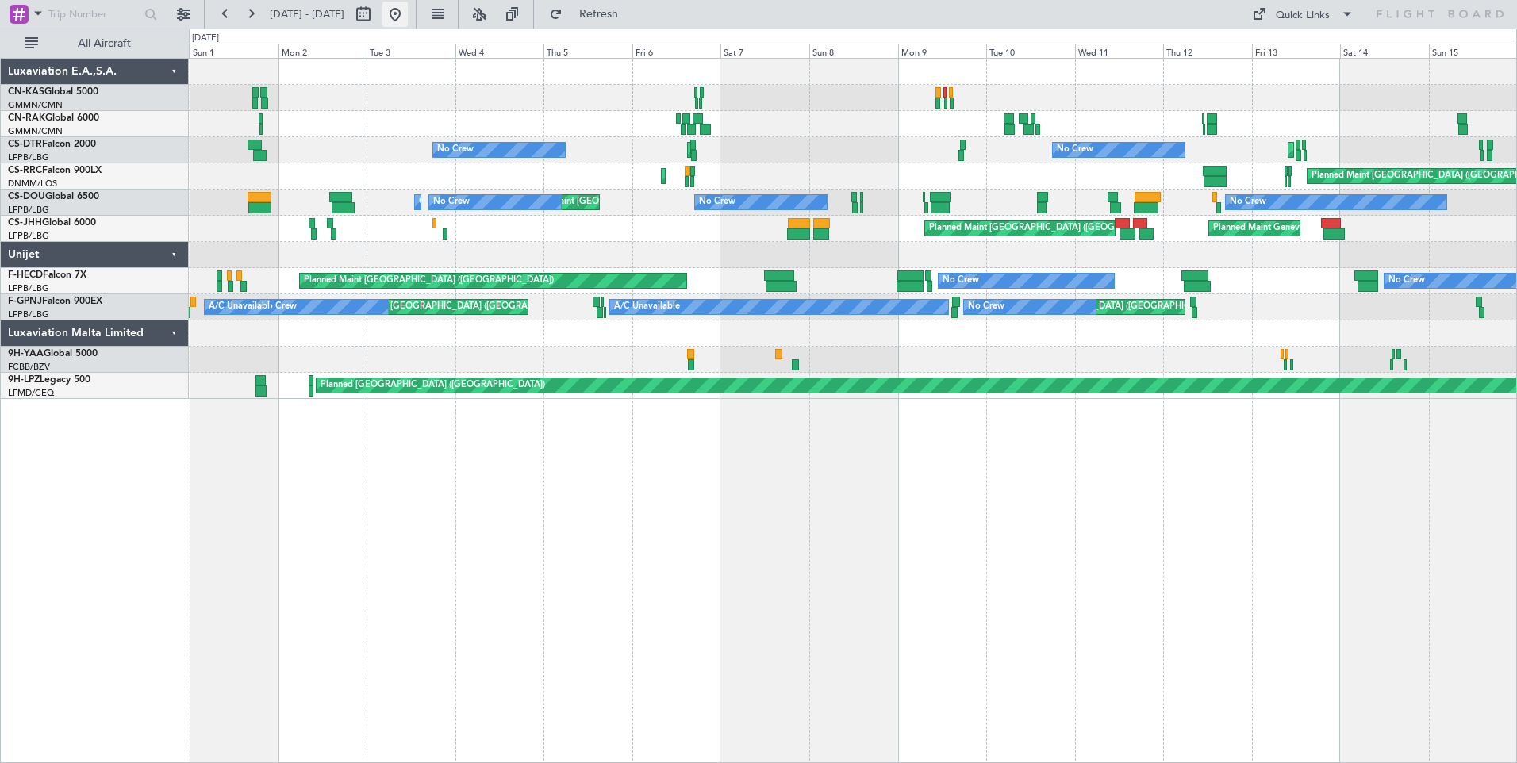
click at [408, 15] on button at bounding box center [394, 14] width 25 height 25
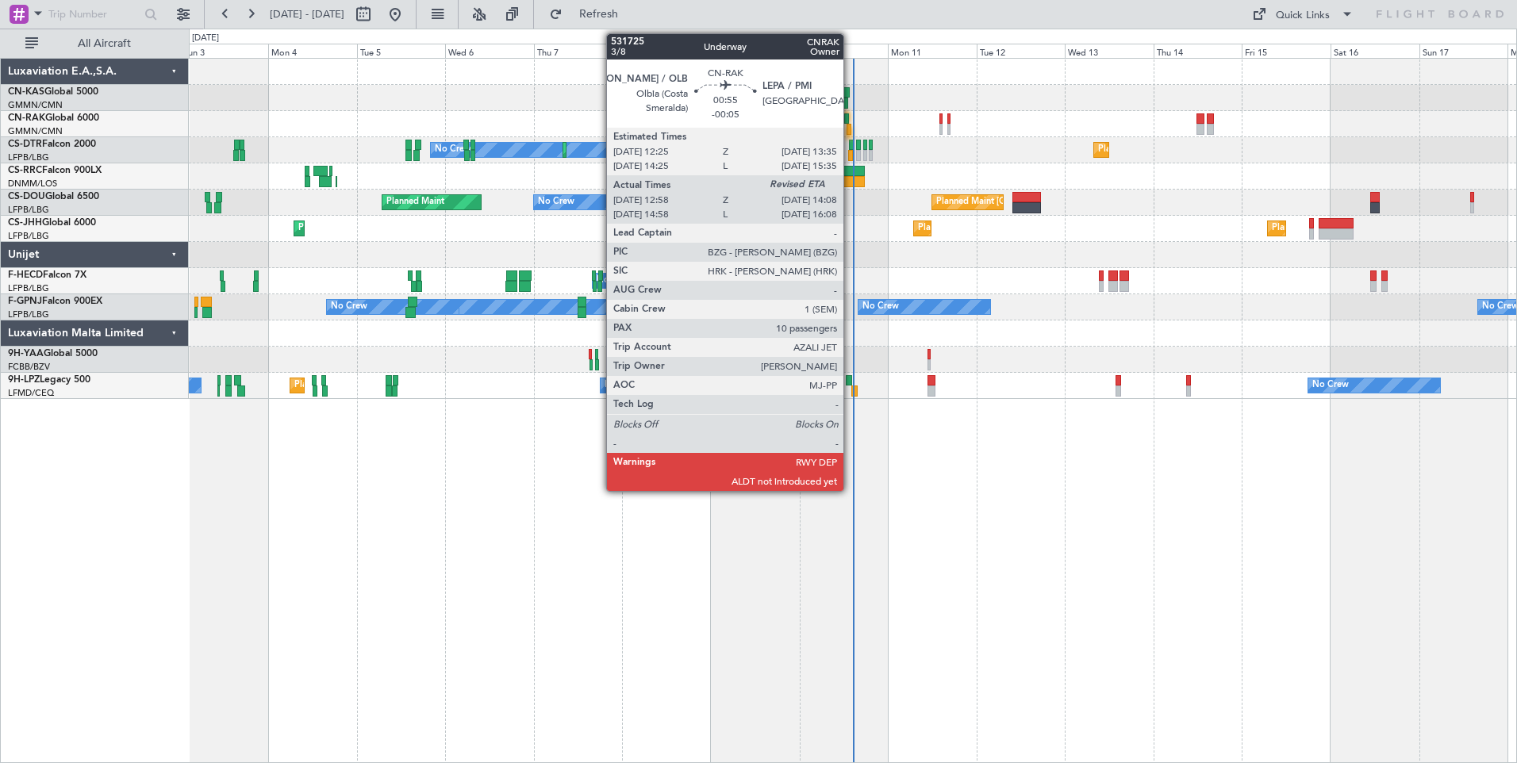
click at [850, 128] on div at bounding box center [849, 129] width 5 height 11
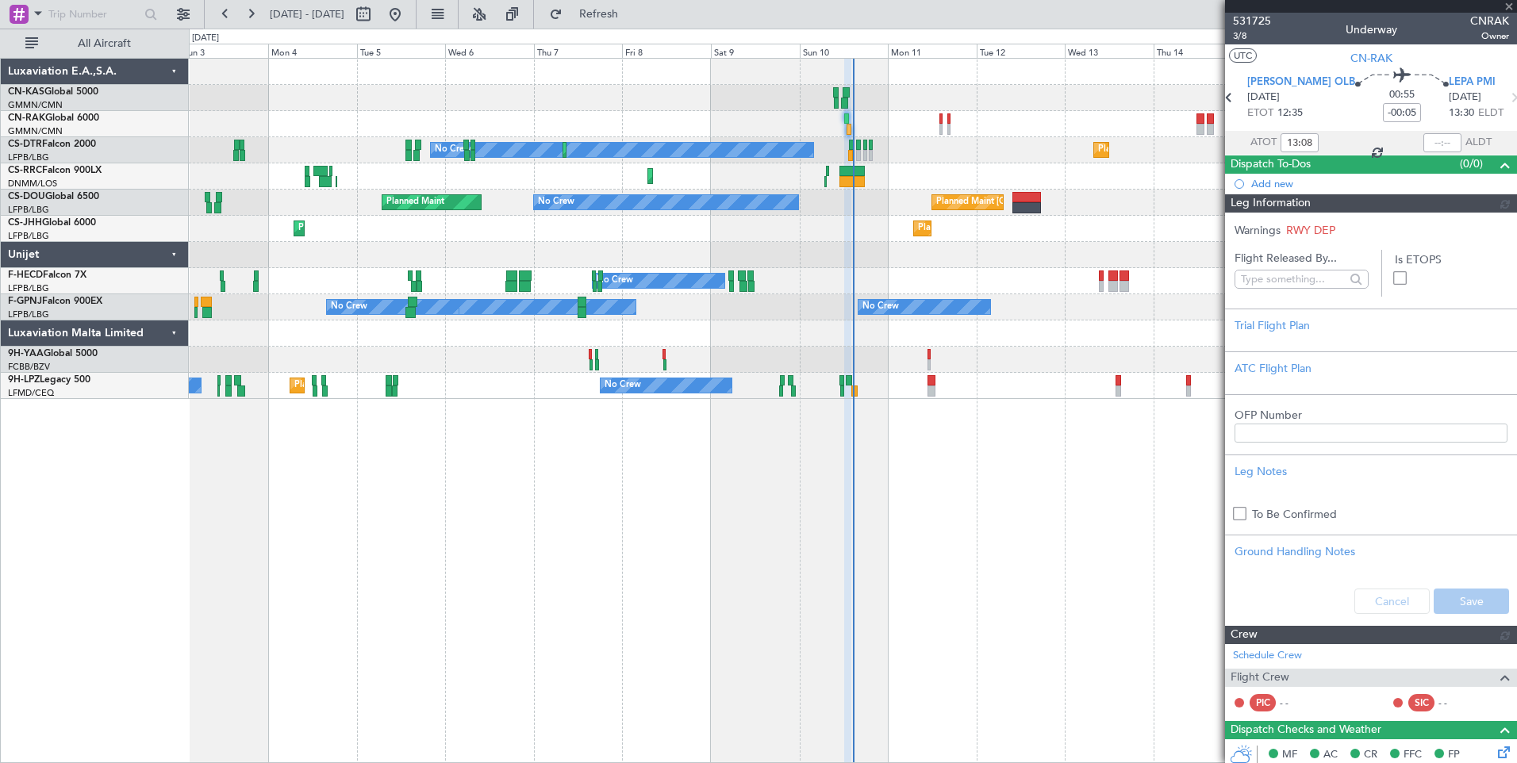
type input "[PERSON_NAME] ([PERSON_NAME])"
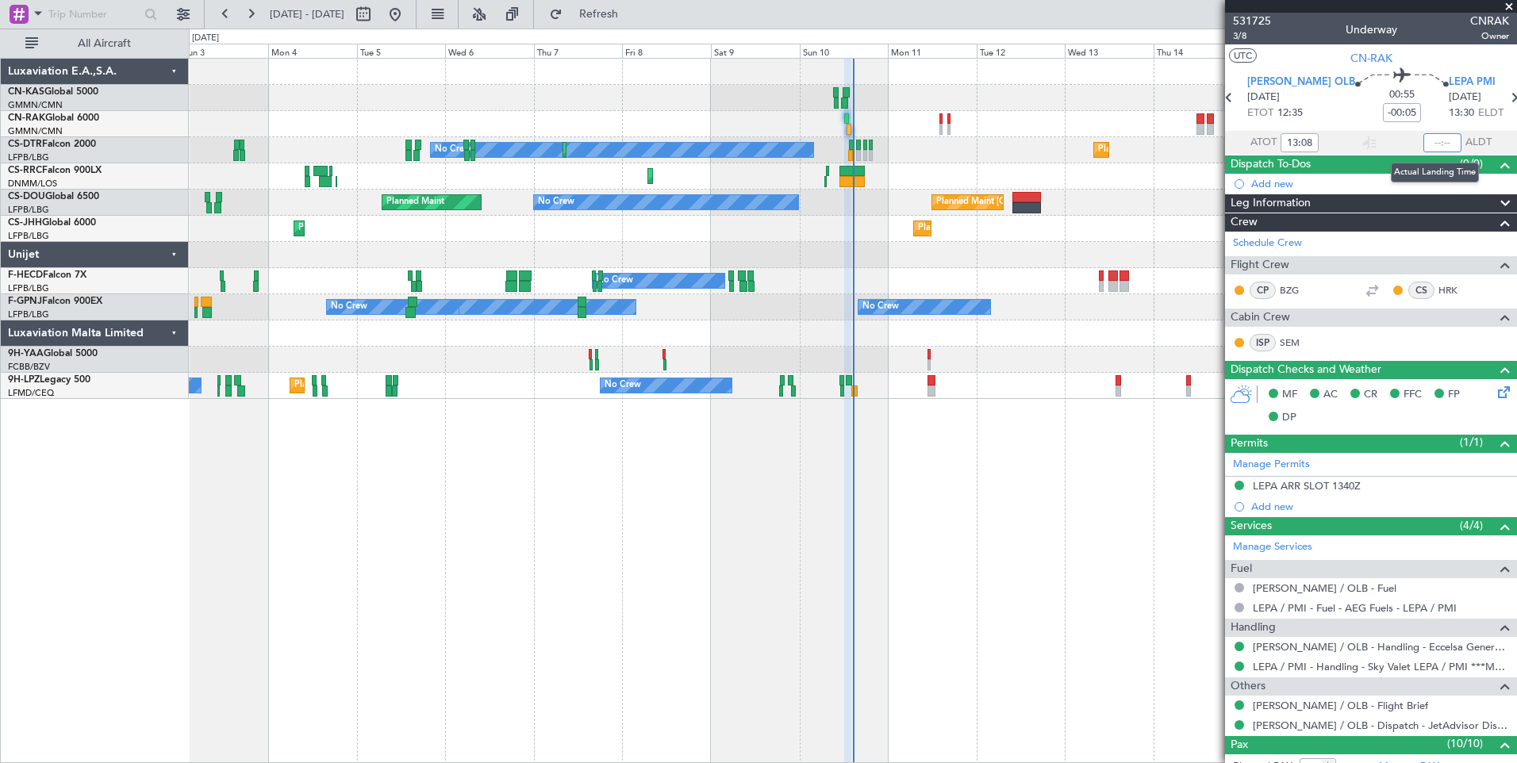
click at [1437, 140] on input "text" at bounding box center [1442, 142] width 38 height 19
type input "14:07"
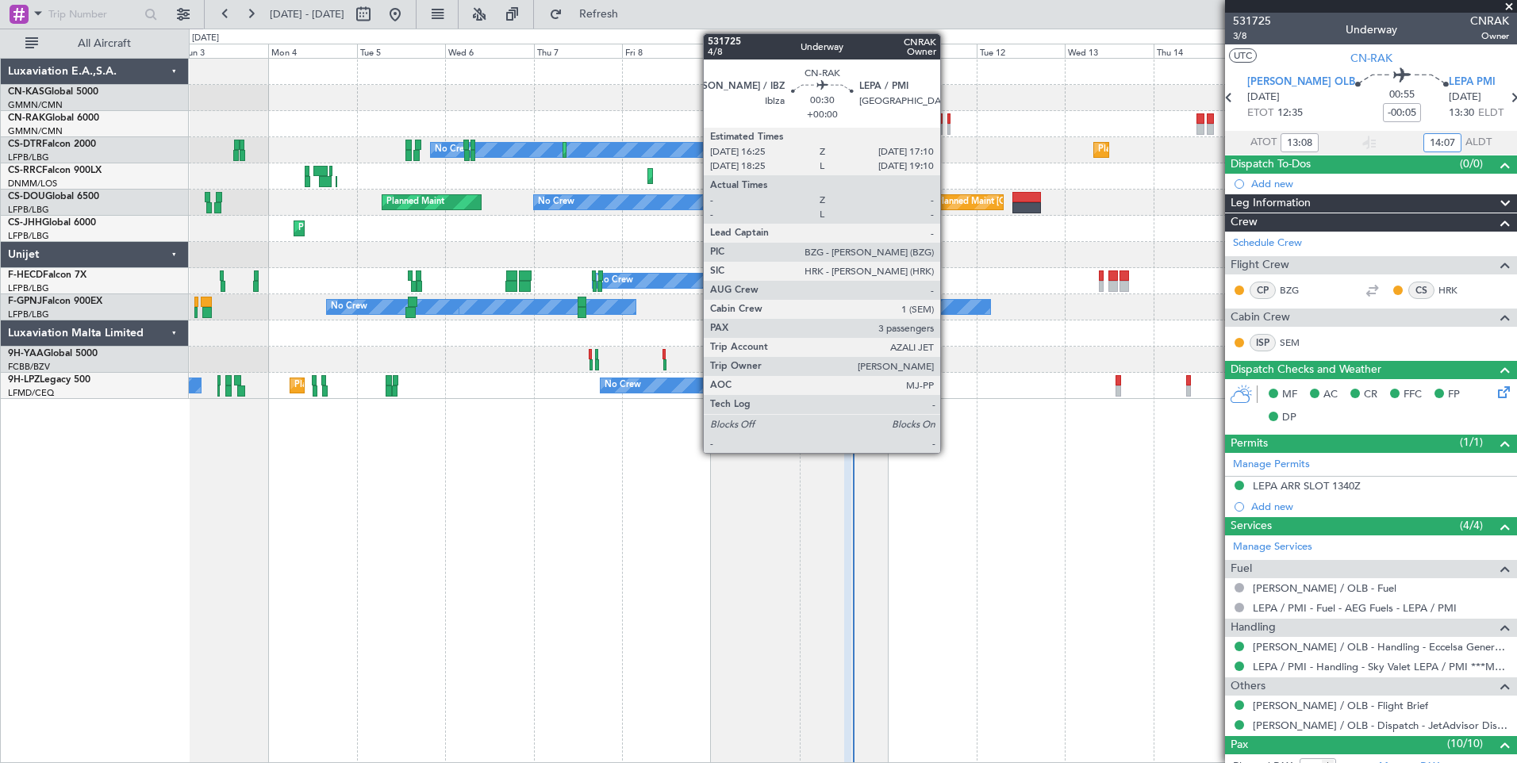
click at [947, 123] on div at bounding box center [948, 118] width 3 height 11
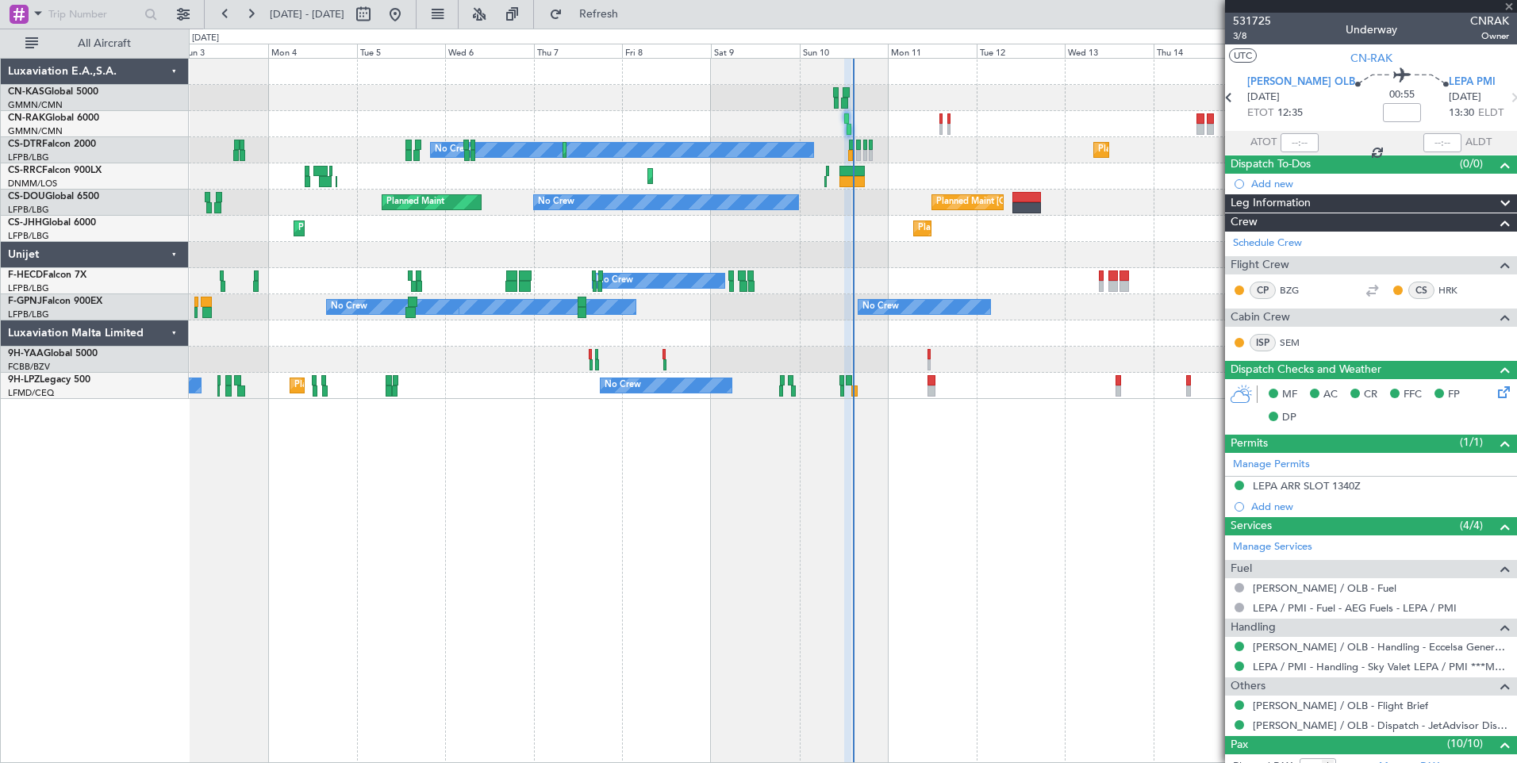
type input "3"
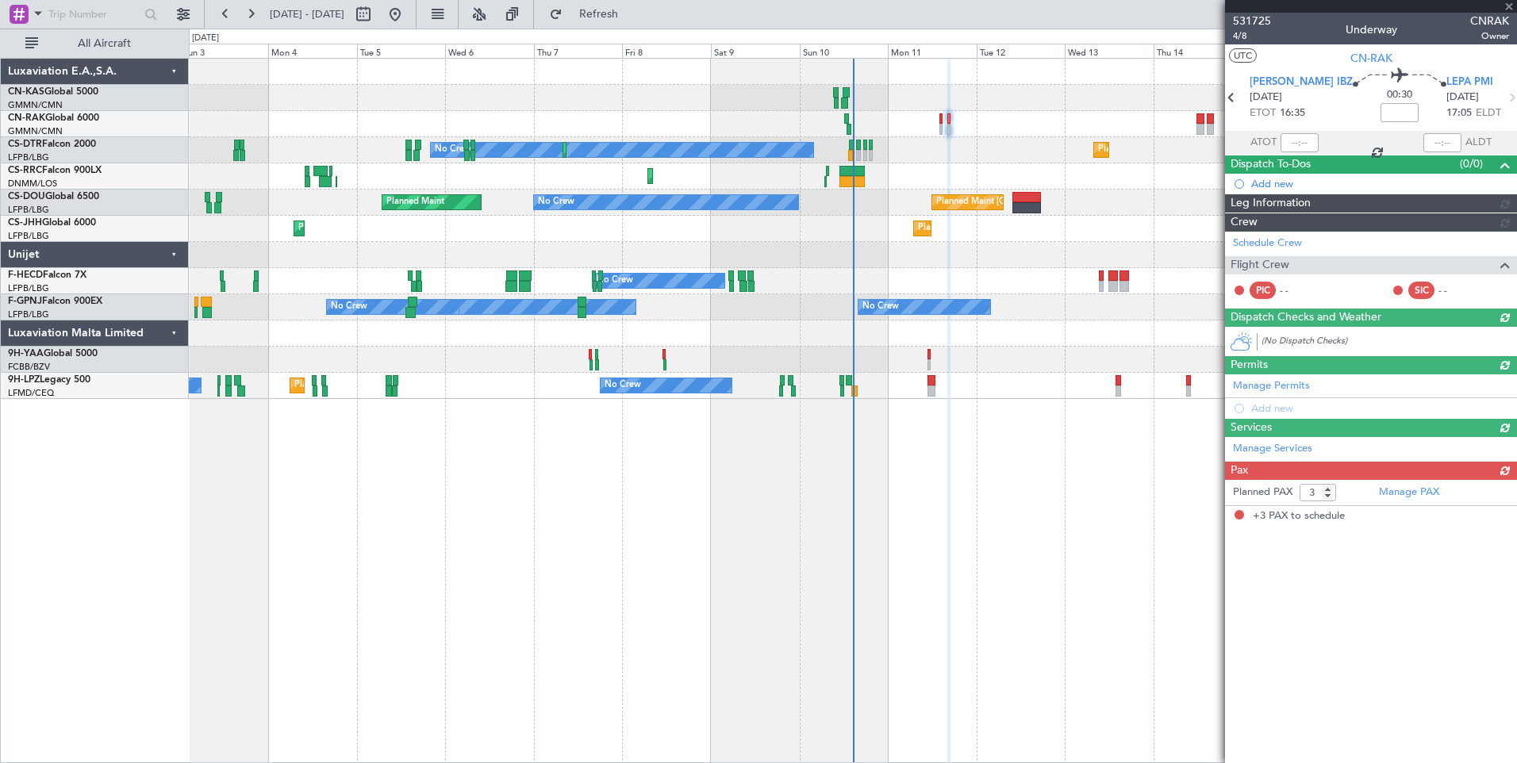
type input "[PERSON_NAME] ([PERSON_NAME])"
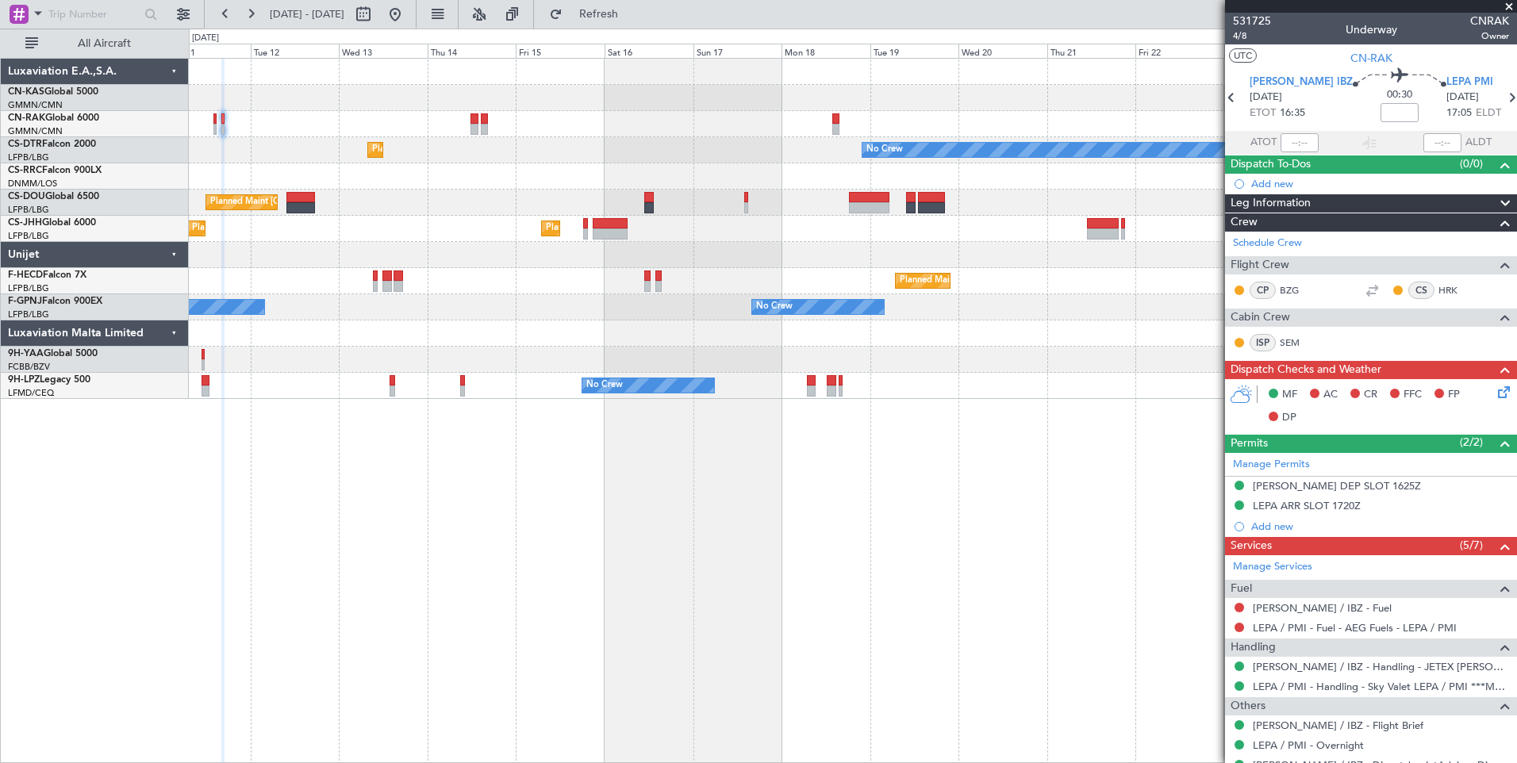
click at [188, 300] on div "Planned Maint [GEOGRAPHIC_DATA] ([GEOGRAPHIC_DATA]) Planned Maint Sofia No Crew…" at bounding box center [758, 396] width 1517 height 735
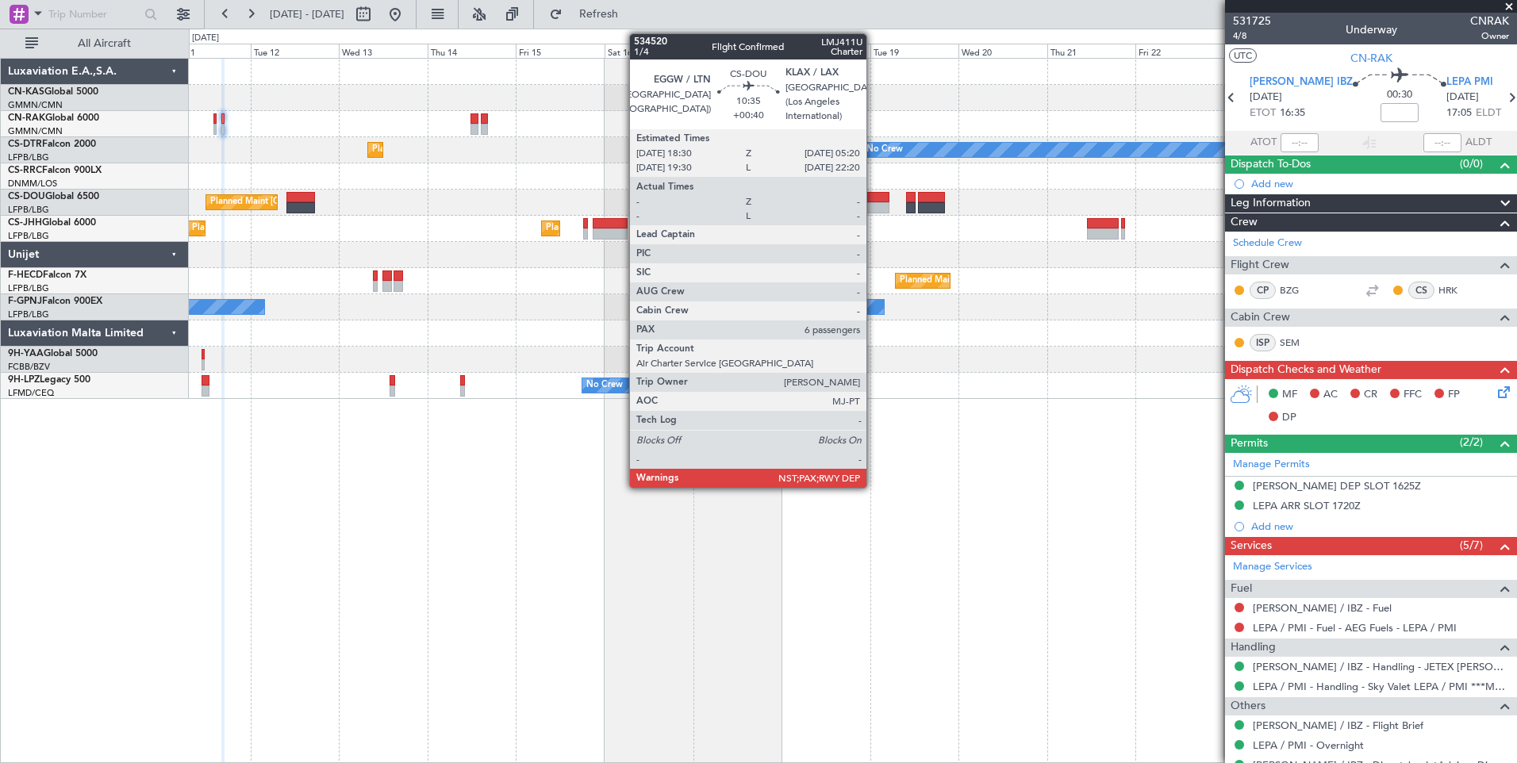
click at [873, 204] on div at bounding box center [869, 207] width 40 height 11
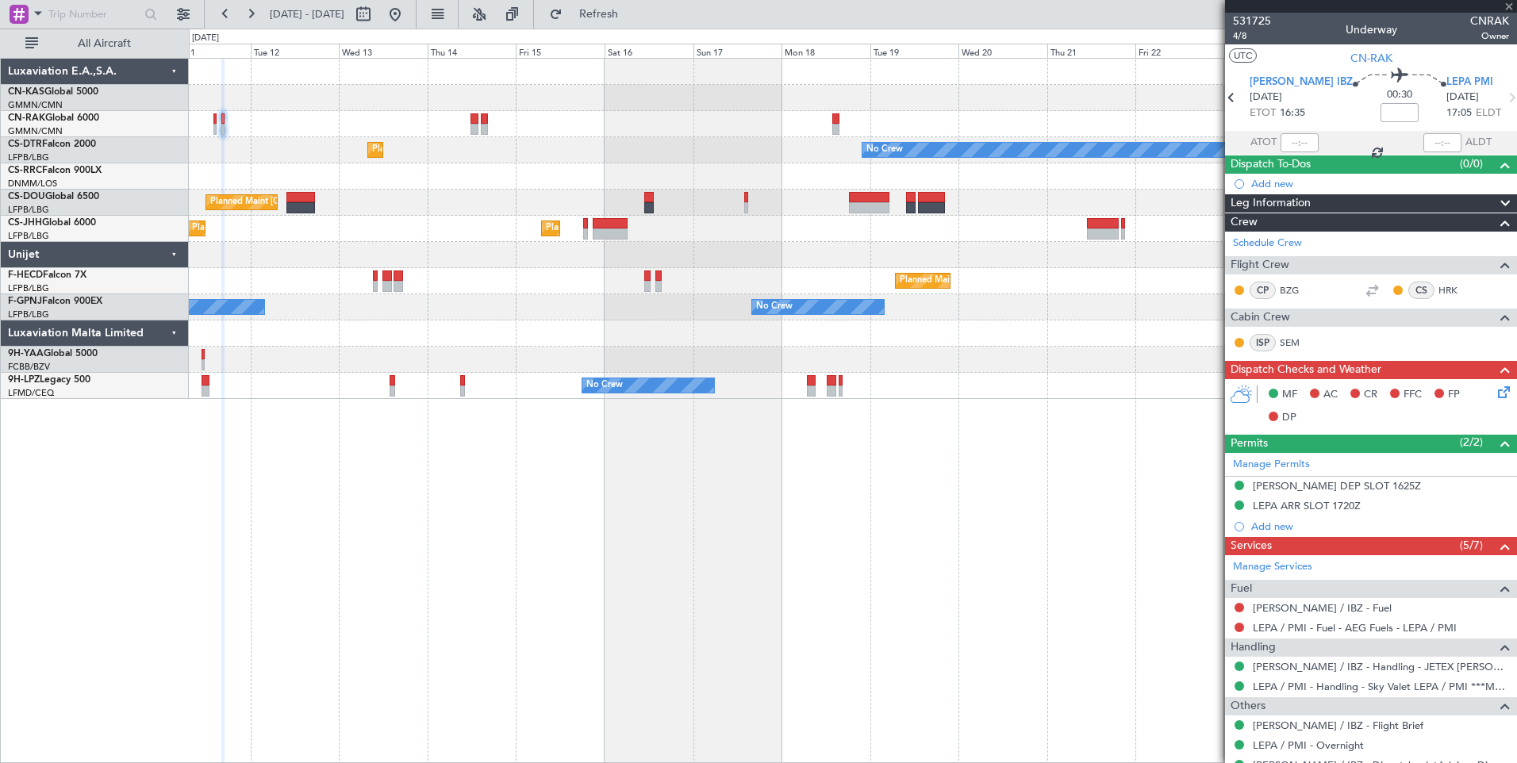
type input "+00:40"
type input "6"
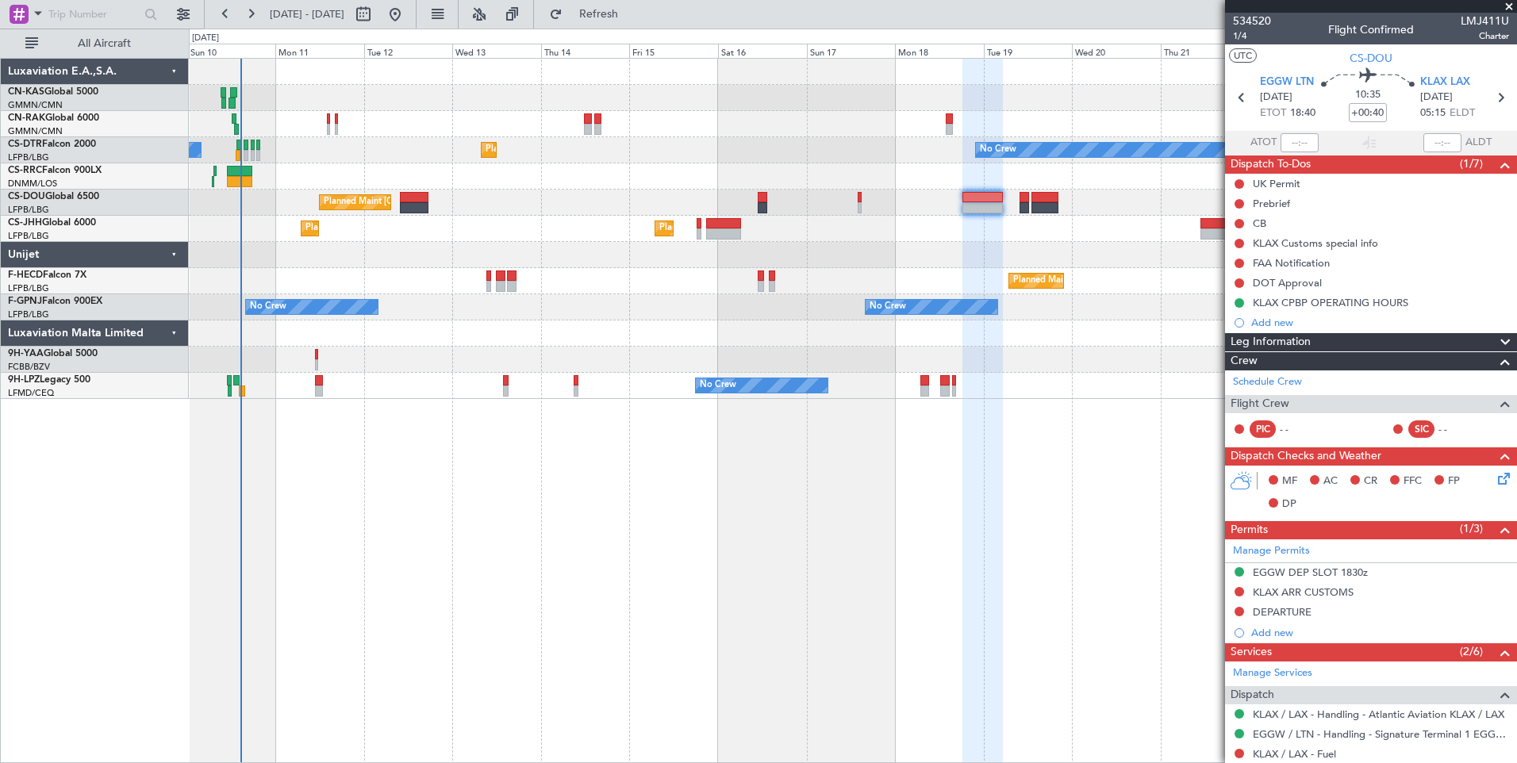
click at [812, 491] on div "Planned Maint [GEOGRAPHIC_DATA] ([GEOGRAPHIC_DATA]) No Crew Planned Maint Sofia…" at bounding box center [853, 410] width 1328 height 705
click at [1293, 547] on link "Manage Permits" at bounding box center [1271, 551] width 77 height 16
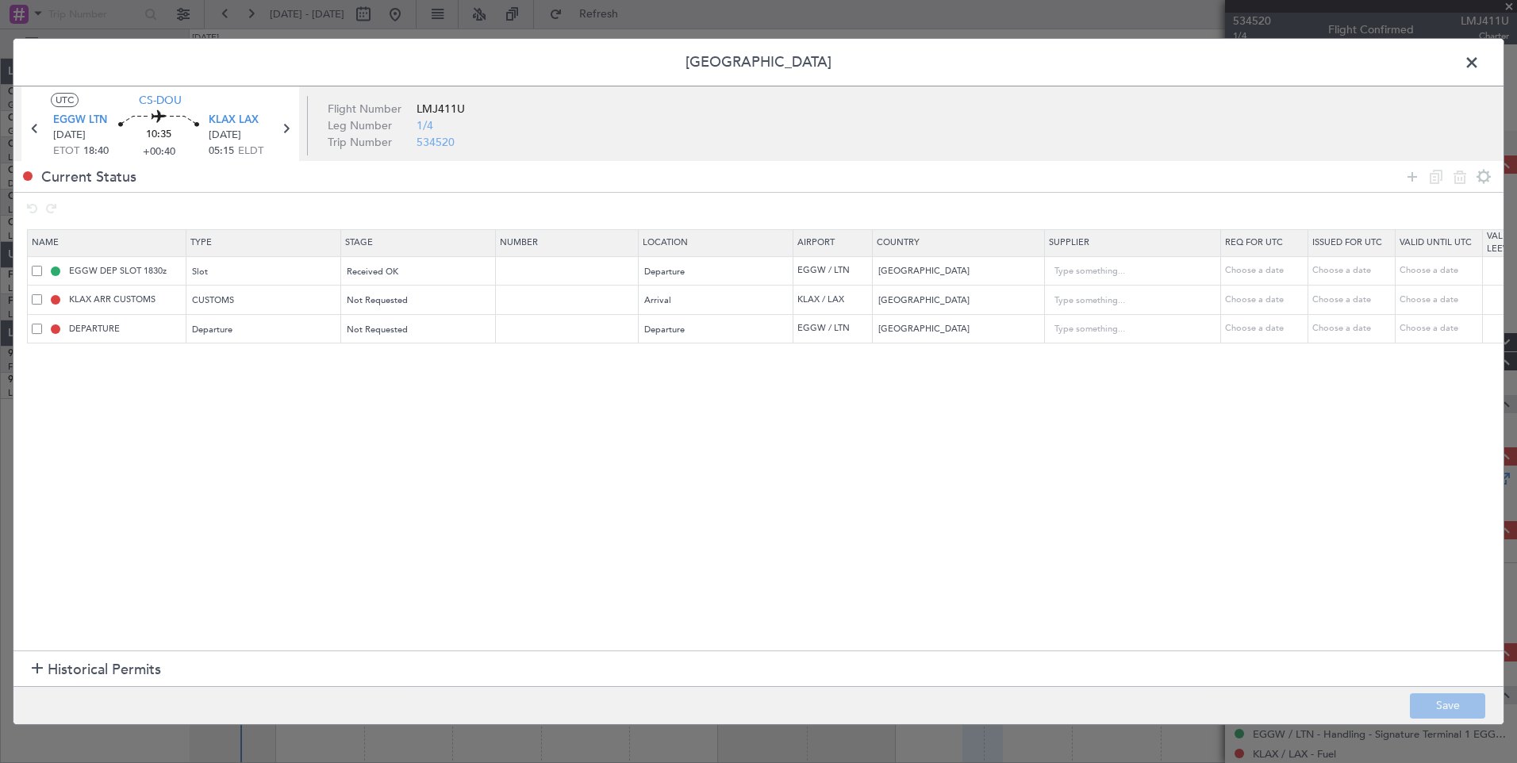
click at [1480, 62] on span at bounding box center [1480, 67] width 0 height 32
